Goal: Information Seeking & Learning: Learn about a topic

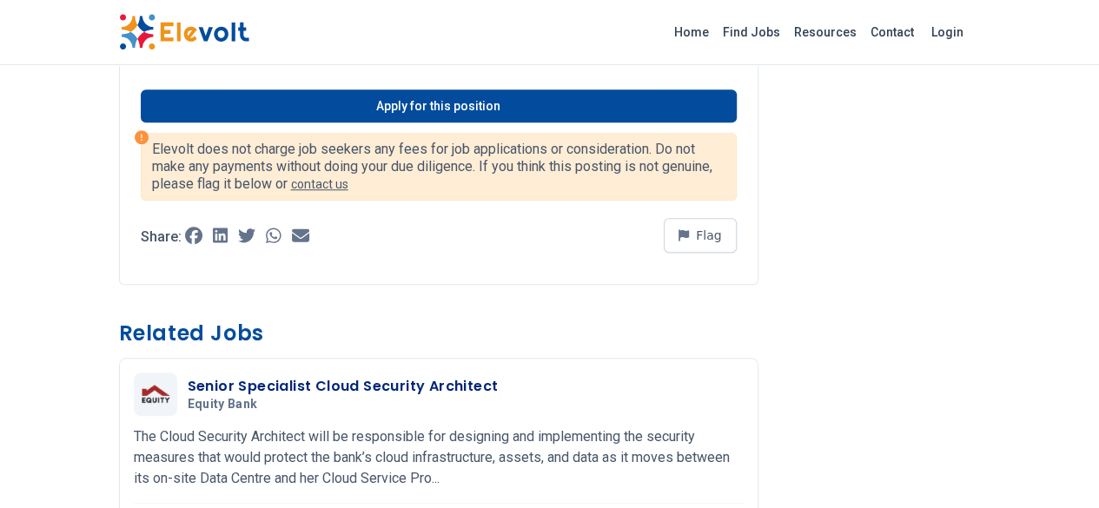
scroll to position [261, 0]
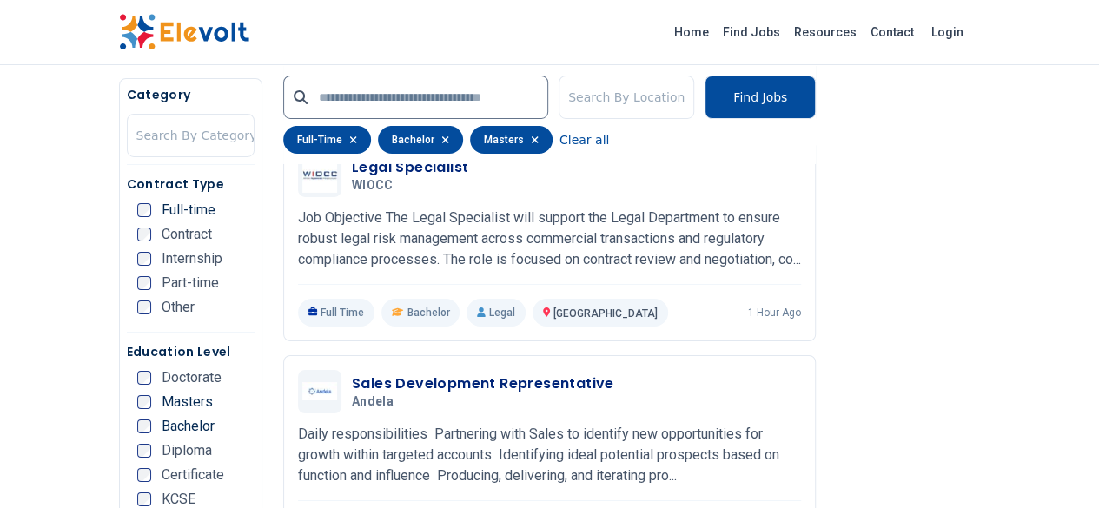
scroll to position [2953, 0]
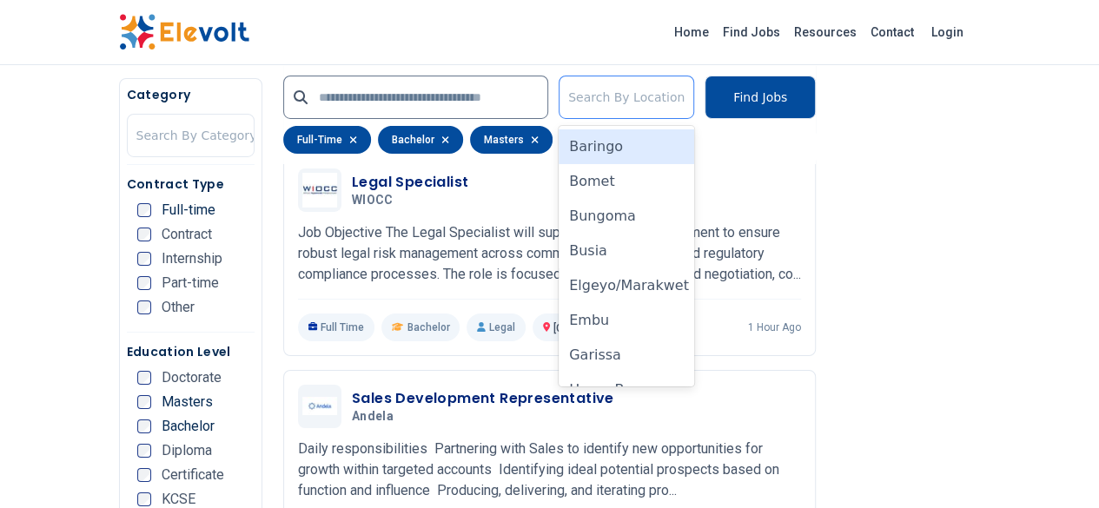
click at [642, 95] on div at bounding box center [626, 97] width 116 height 35
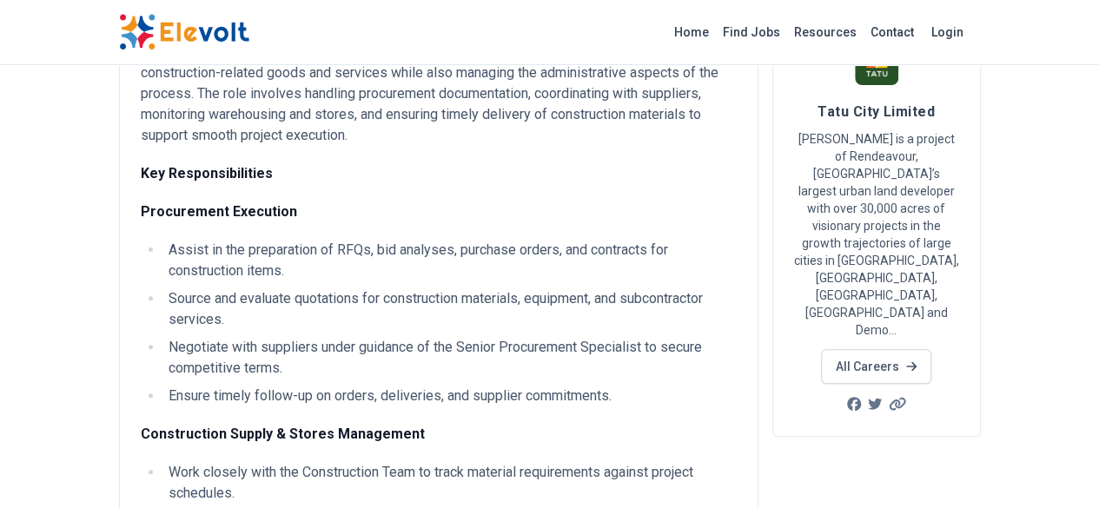
scroll to position [434, 0]
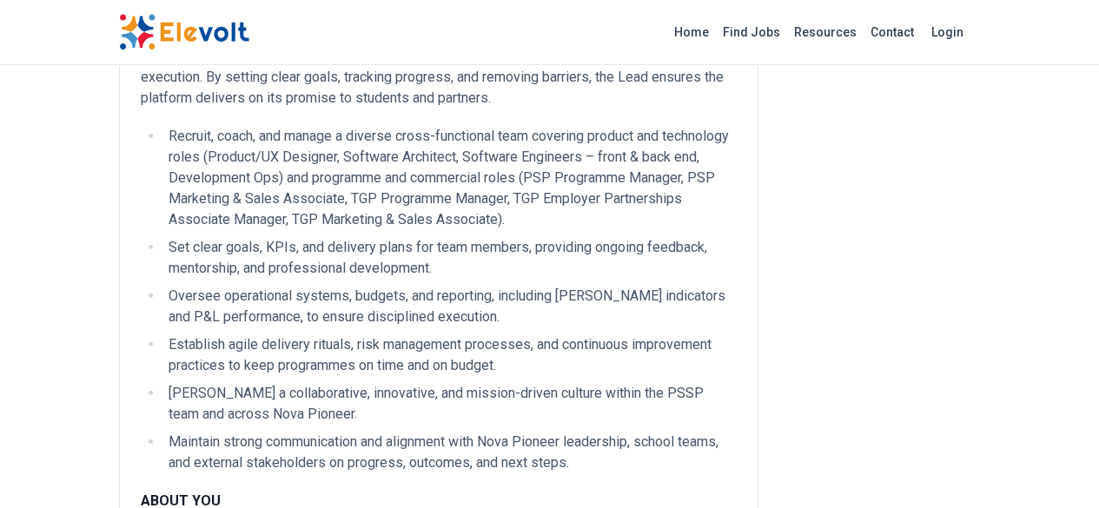
scroll to position [2345, 0]
